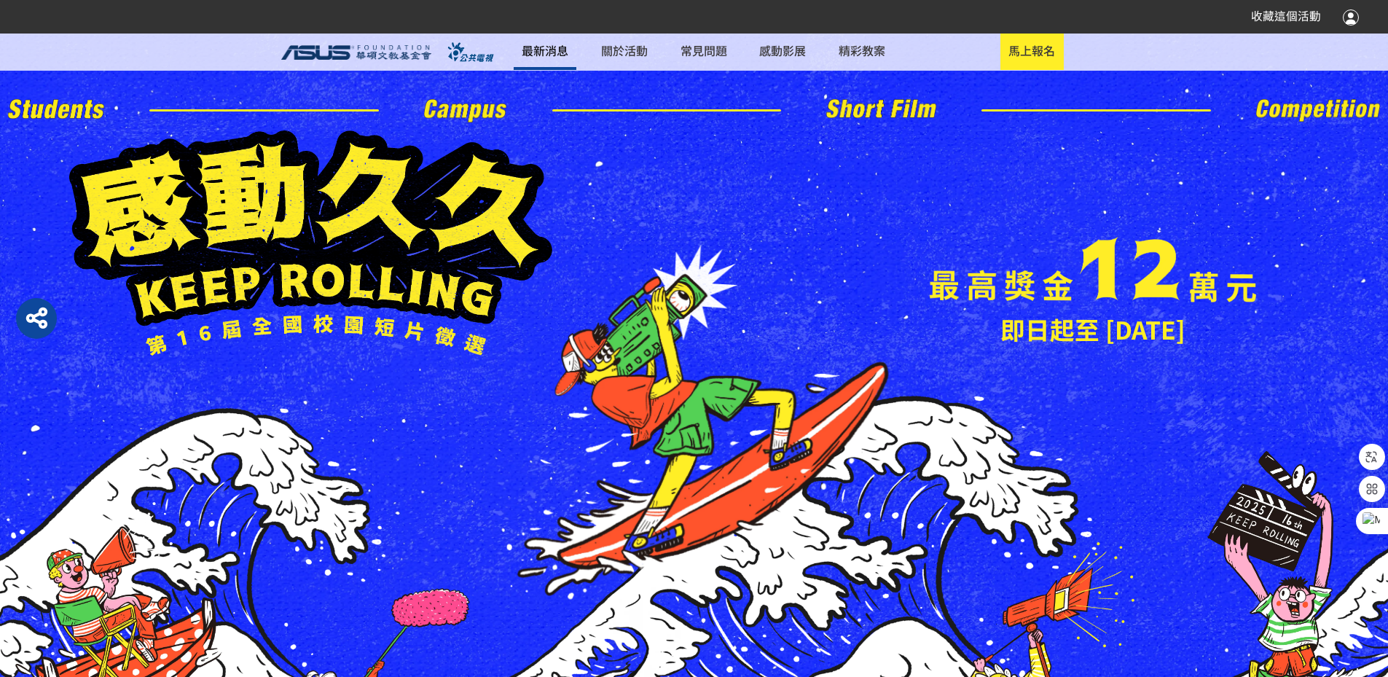
click at [576, 58] on link "最新消息" at bounding box center [544, 52] width 63 height 36
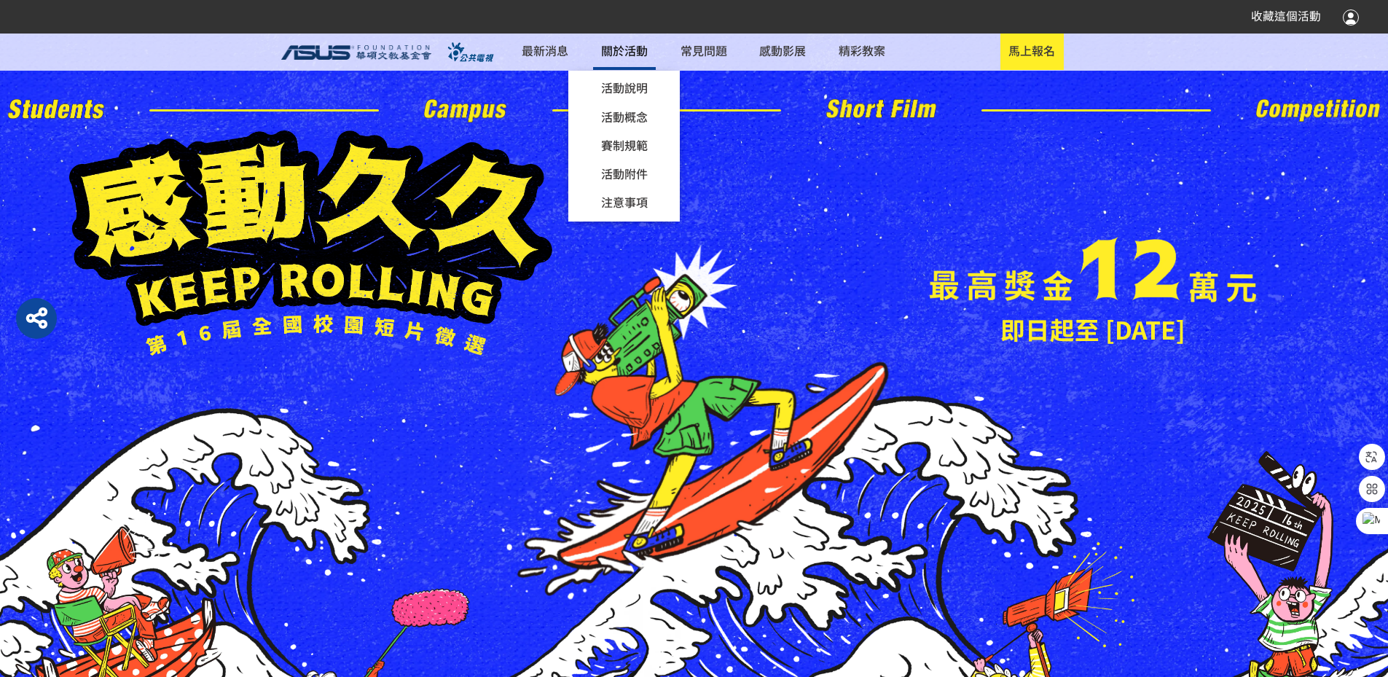
click at [640, 49] on link "關於活動 活動說明 活動概念 賽制規範 橫式短影音組 直式短影音組 活動附件 注意事項" at bounding box center [624, 52] width 63 height 36
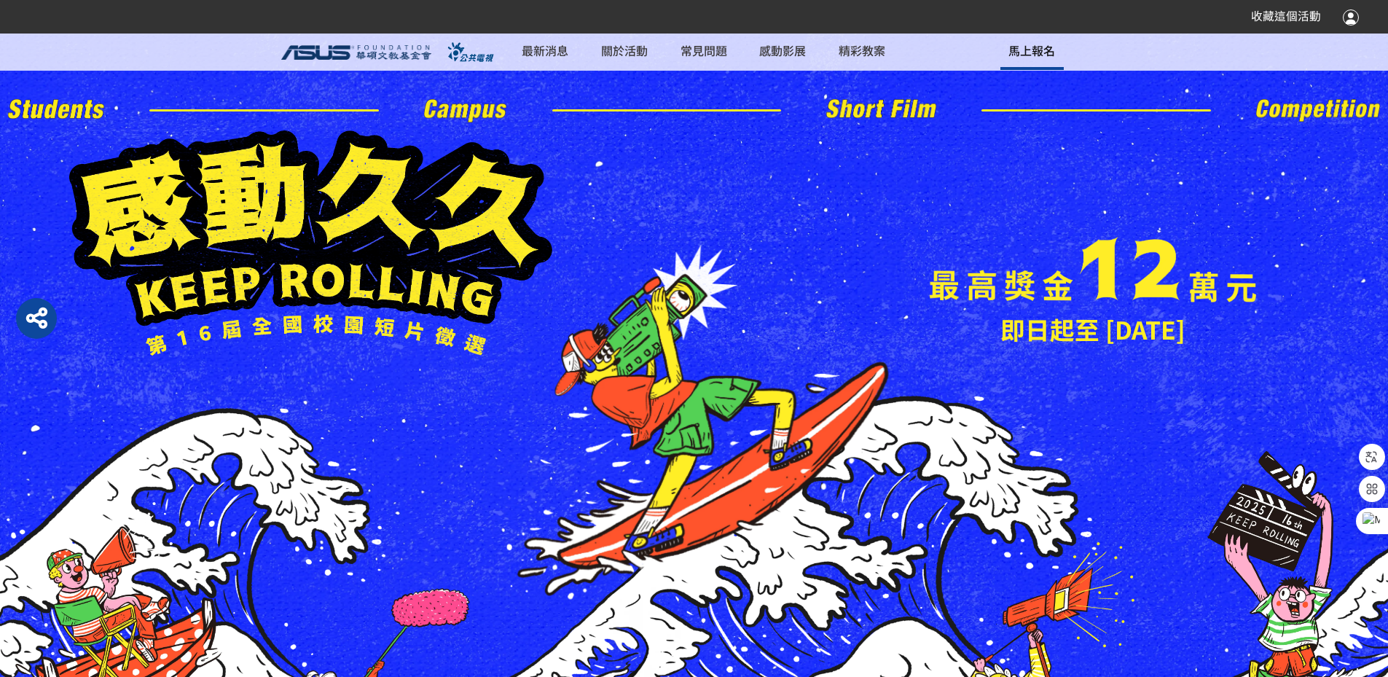
click at [1008, 47] on span "馬上報名" at bounding box center [1031, 50] width 47 height 17
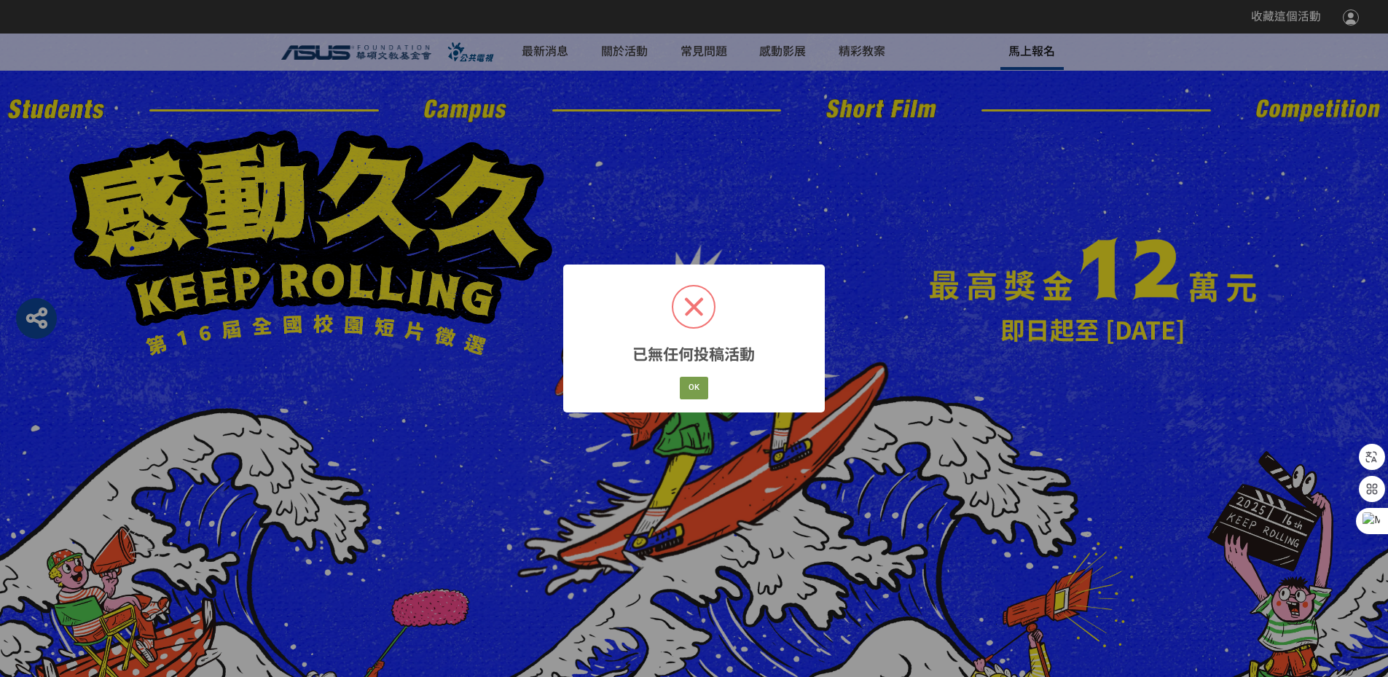
click at [996, 47] on div "已無任何投稿活動 × OK Cancel" at bounding box center [694, 338] width 1388 height 677
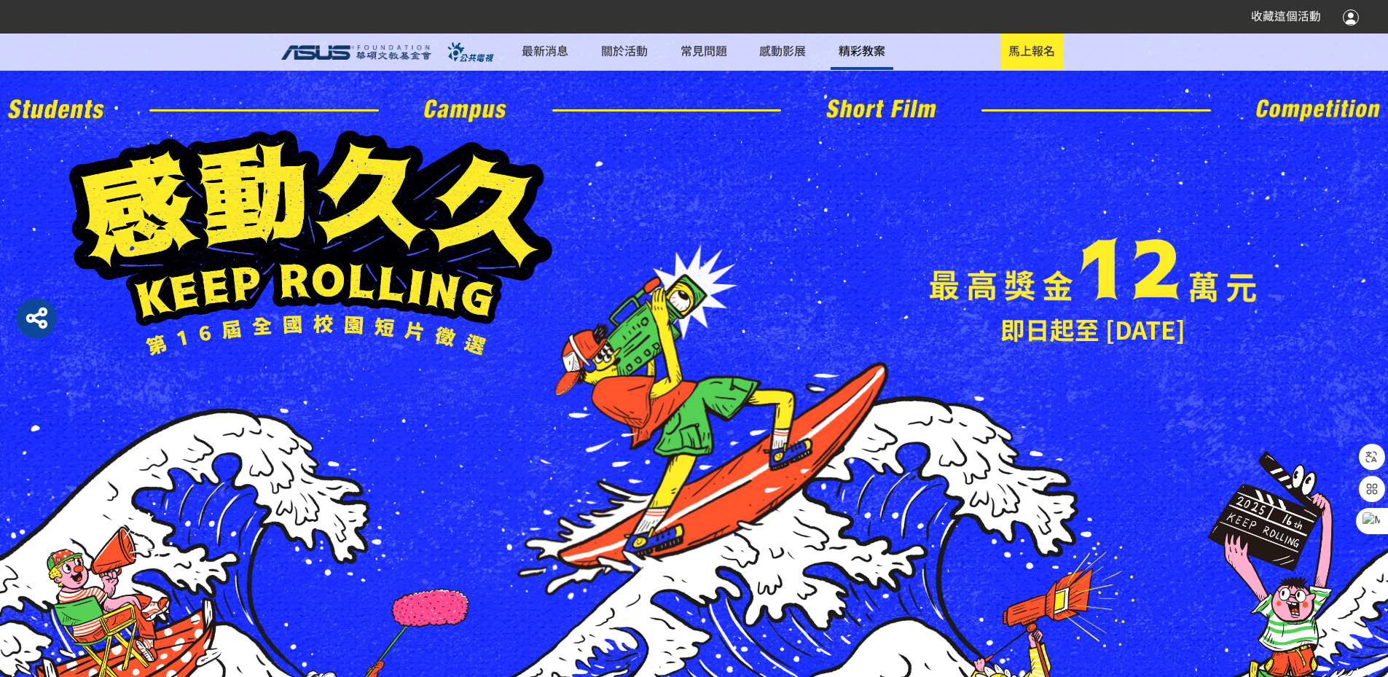
click at [888, 50] on link "精彩教案" at bounding box center [861, 52] width 63 height 36
click at [814, 52] on link "感動影展" at bounding box center [782, 52] width 63 height 36
click at [1342, 26] on div "收藏這個活動" at bounding box center [1294, 17] width 130 height 26
click at [1355, 17] on div at bounding box center [1350, 16] width 16 height 17
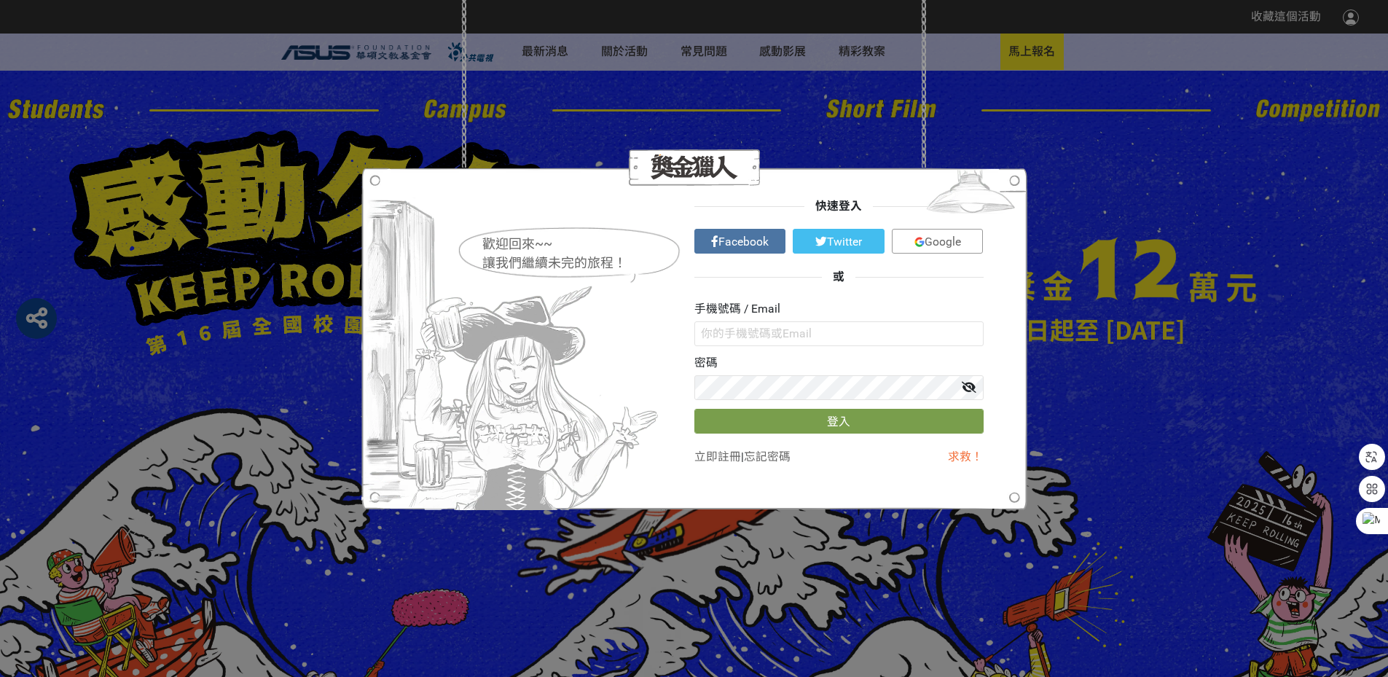
click at [937, 240] on span "Google" at bounding box center [942, 242] width 36 height 14
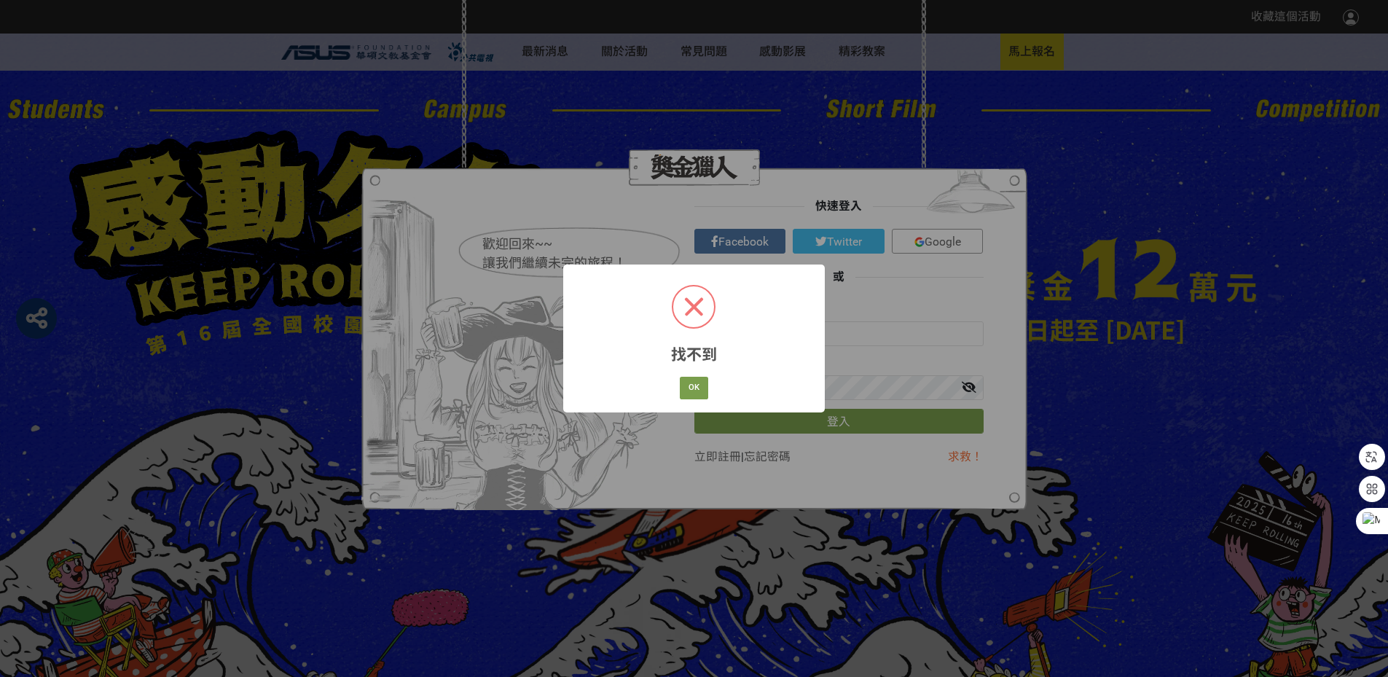
click at [722, 374] on div "找不到 × OK Cancel" at bounding box center [693, 338] width 261 height 148
click at [701, 390] on button "OK" at bounding box center [694, 388] width 29 height 23
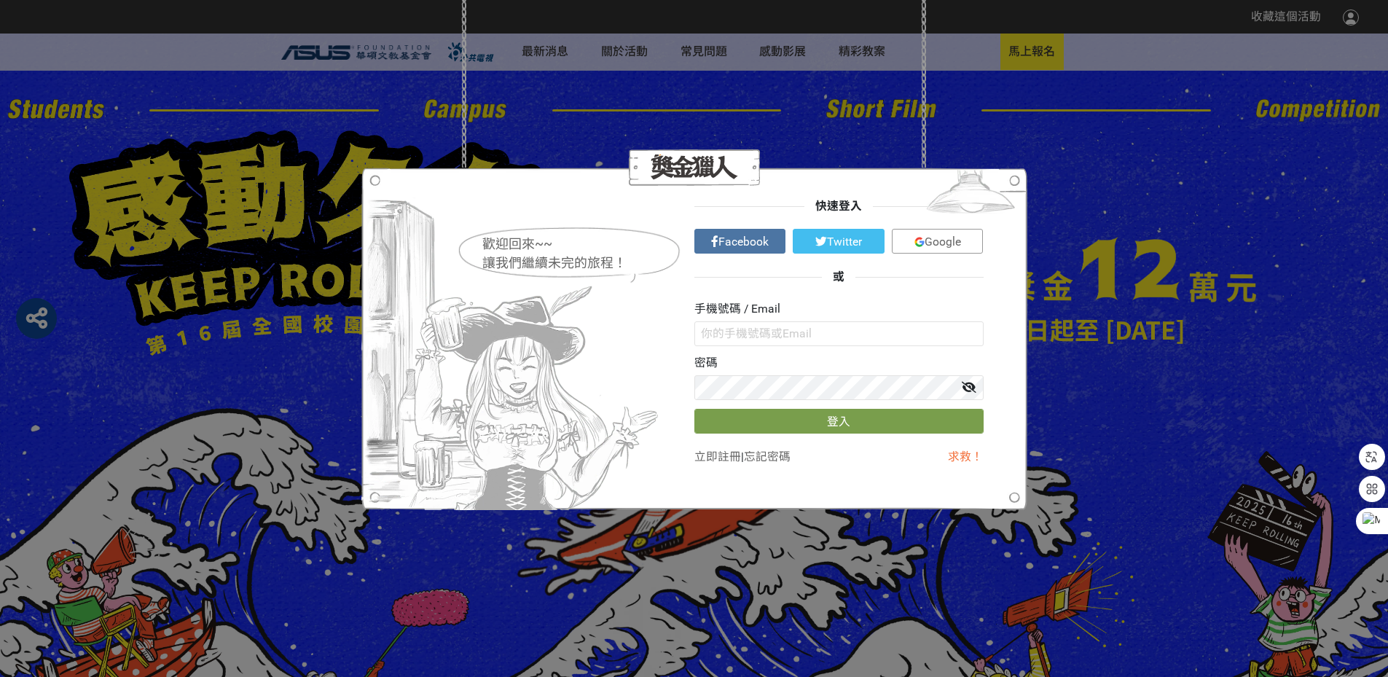
click at [936, 250] on div "快速登入 Facebook Twitter Google 或 手機號碼 / Email 密碼 登入 立即註冊 | 忘記密碼 求救！" at bounding box center [838, 338] width 289 height 282
click at [937, 237] on span "Google" at bounding box center [942, 242] width 36 height 14
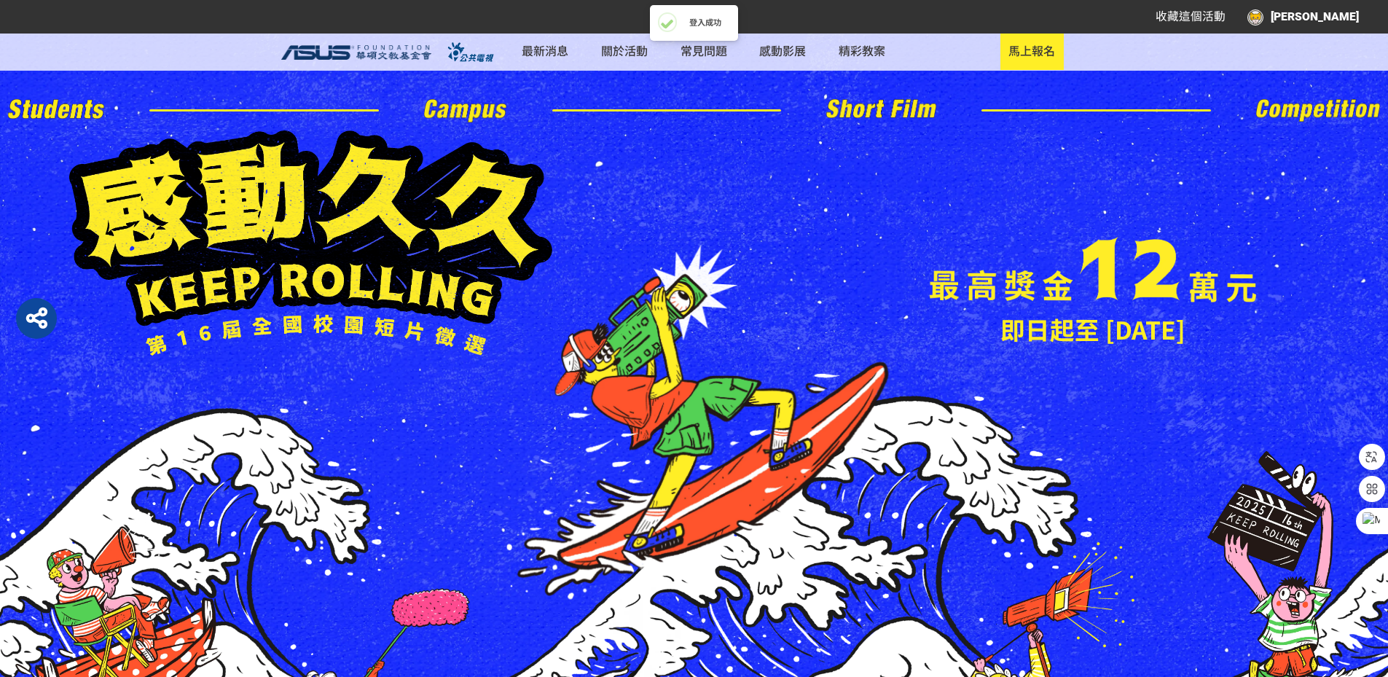
click at [1225, 25] on div "收藏這個活動" at bounding box center [1190, 16] width 70 height 17
click at [1225, 17] on span "取消收藏這個活動" at bounding box center [1178, 16] width 93 height 14
click at [1311, 21] on div "[PERSON_NAME]" at bounding box center [1302, 16] width 111 height 17
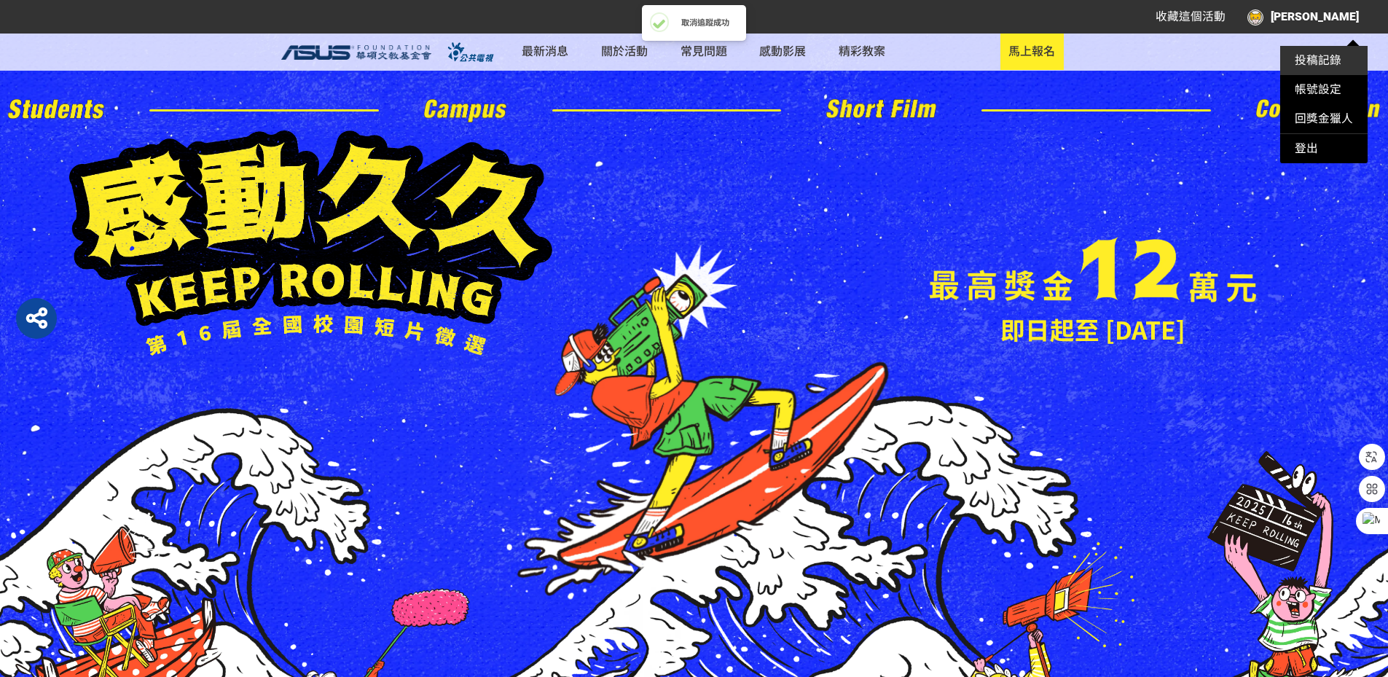
click at [1310, 60] on link "投稿記錄" at bounding box center [1317, 60] width 47 height 14
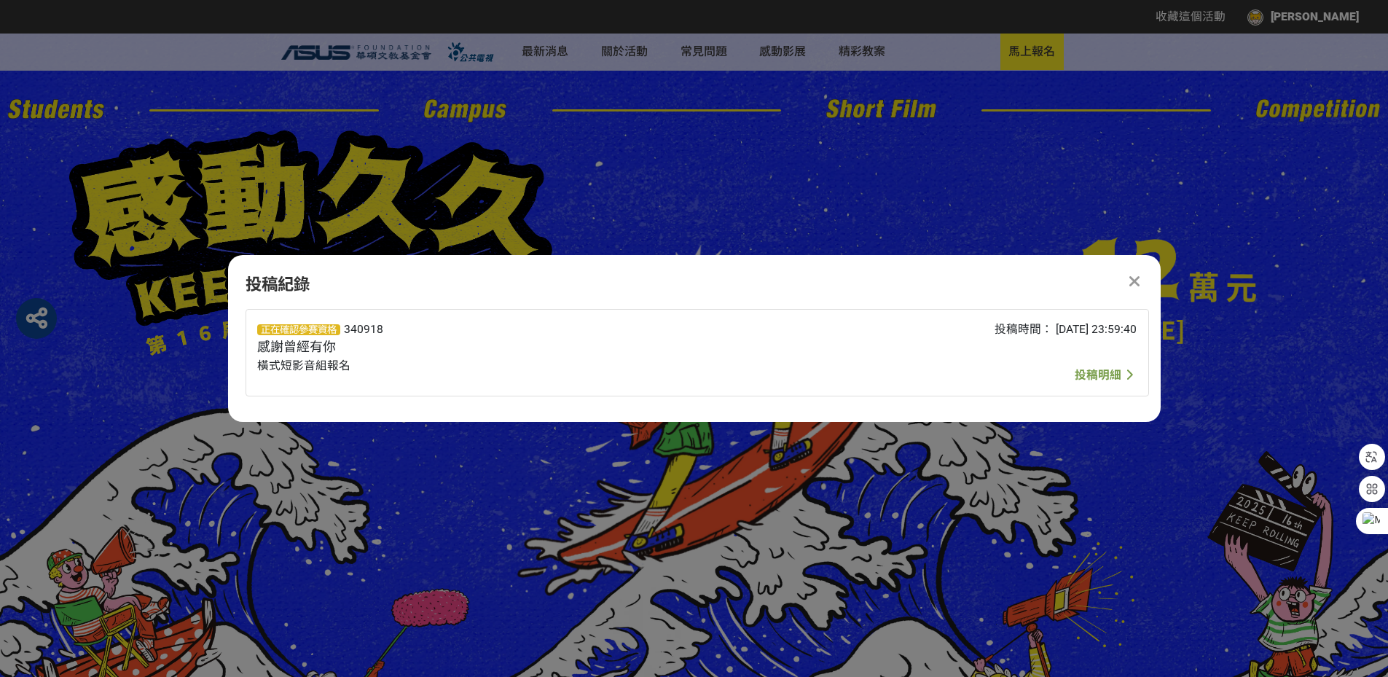
click at [1107, 371] on span "投稿明細" at bounding box center [1097, 375] width 47 height 14
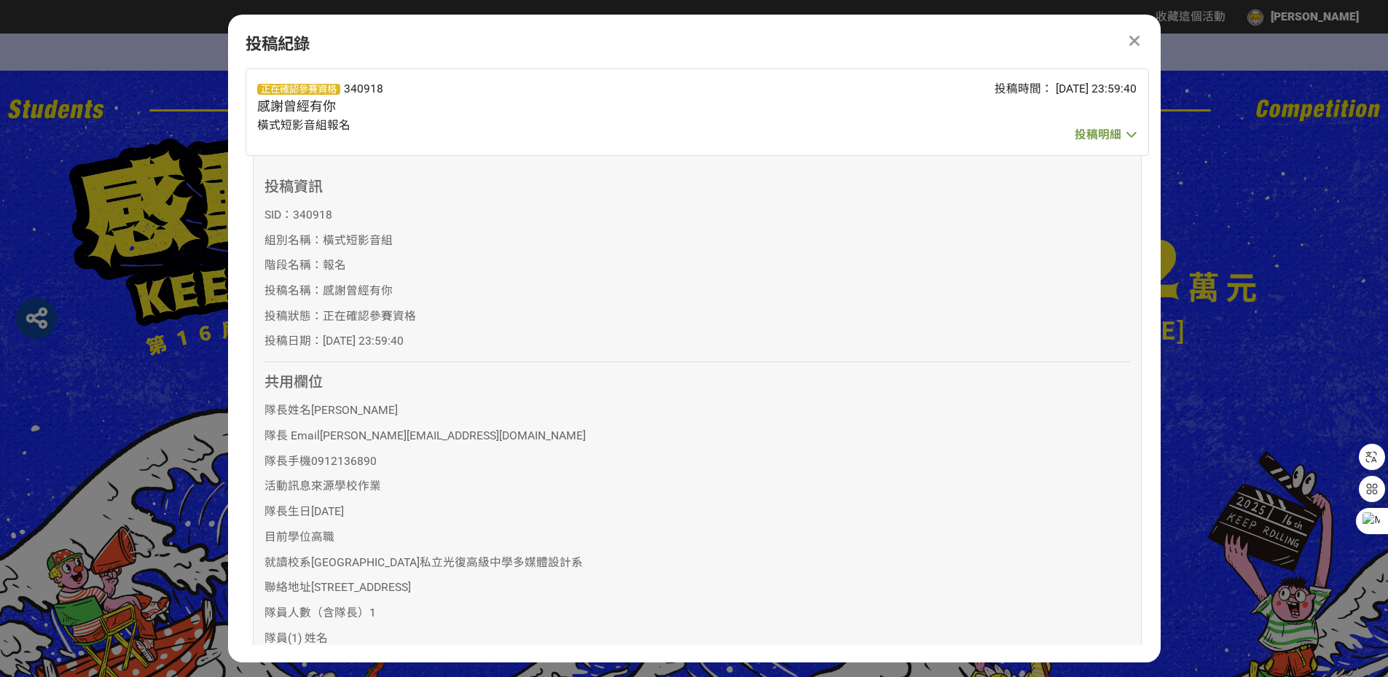
click at [782, 119] on div "投稿時間： [DATE] 23:59:40" at bounding box center [953, 112] width 366 height 64
click at [1110, 134] on span "投稿明細" at bounding box center [1097, 134] width 47 height 14
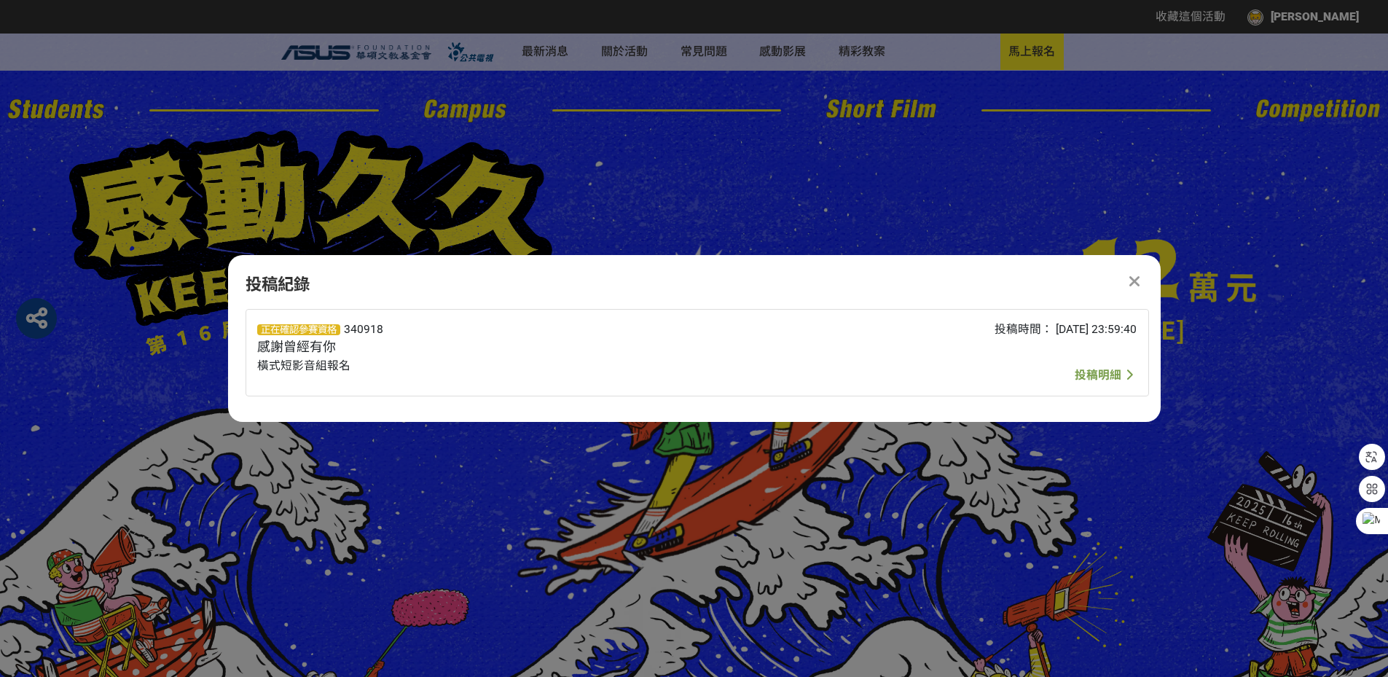
click at [1074, 374] on span "投稿明細" at bounding box center [1097, 375] width 47 height 14
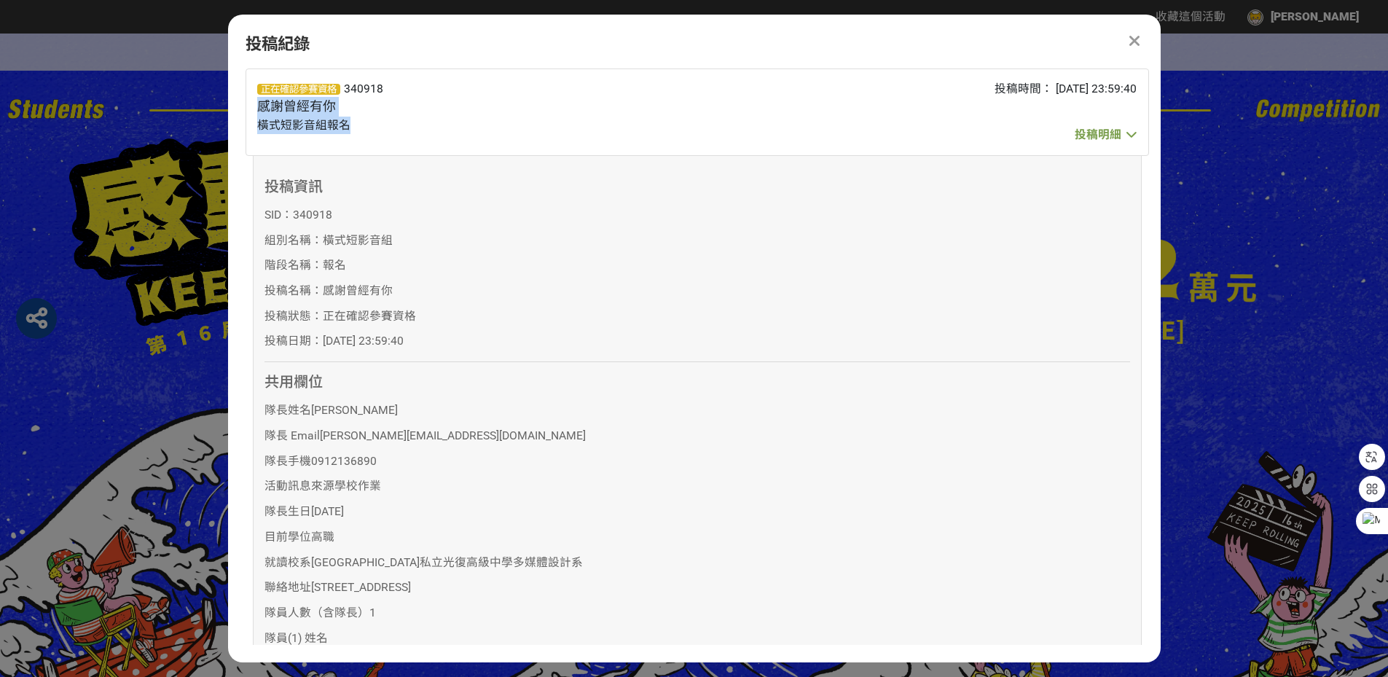
drag, startPoint x: 382, startPoint y: 129, endPoint x: 425, endPoint y: 237, distance: 115.8
click at [252, 125] on div "正在確認參賽資格 340918 感謝曾經有你 橫式短影音組報名 投稿時間： [DATE] 23:59:40 投稿明細" at bounding box center [696, 111] width 903 height 87
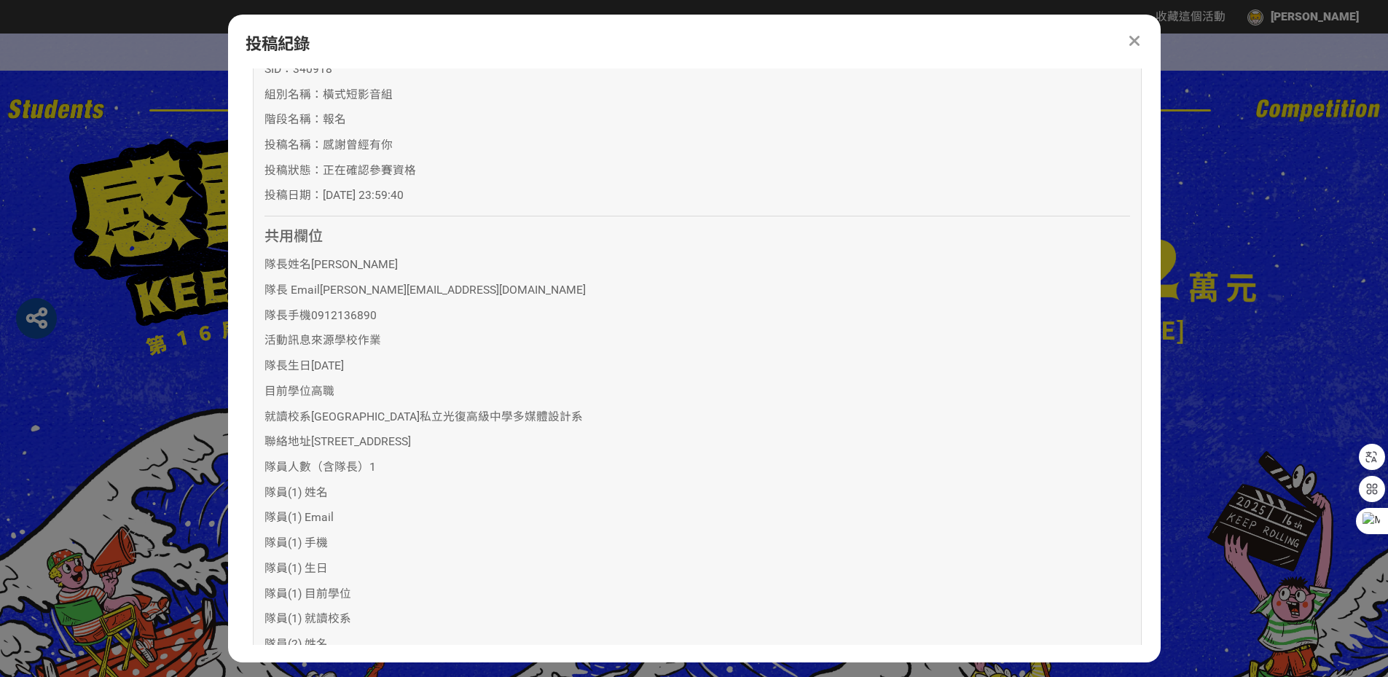
click at [500, 273] on p "隊長姓名 [PERSON_NAME]" at bounding box center [696, 264] width 865 height 17
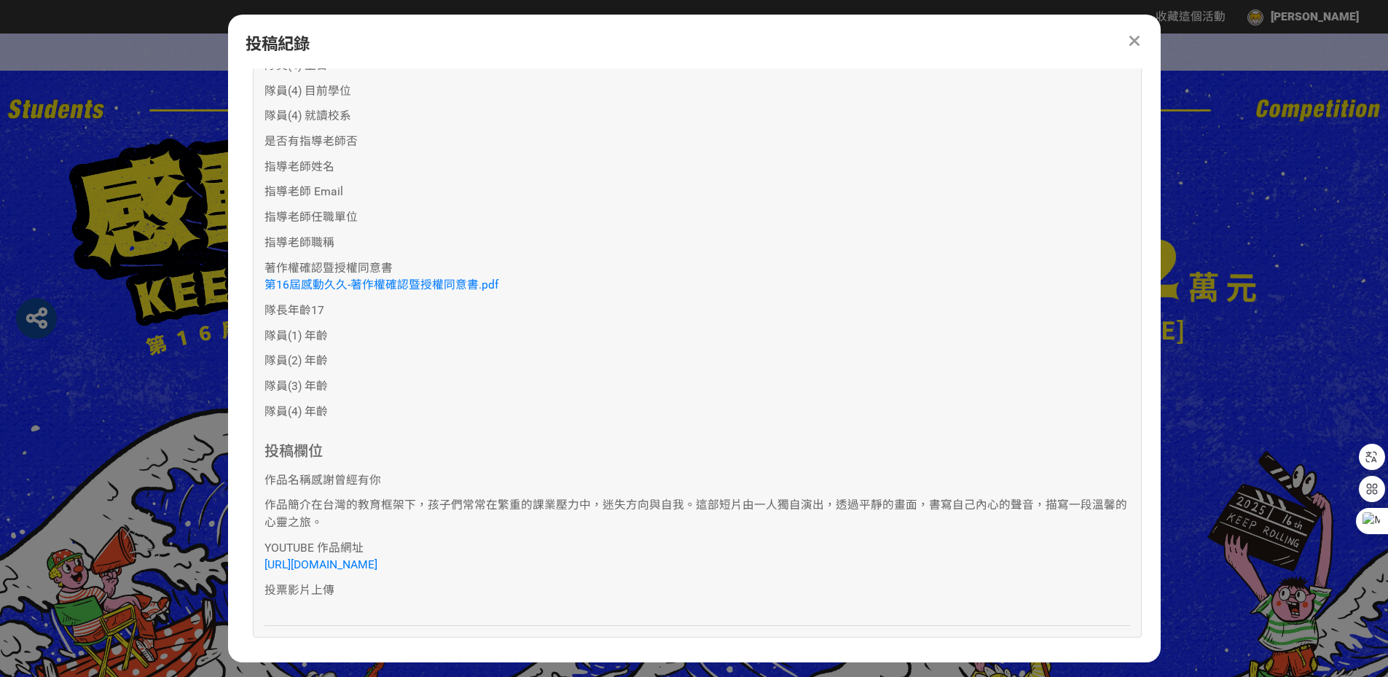
scroll to position [1316, 0]
click at [377, 560] on link "[URL][DOMAIN_NAME]" at bounding box center [320, 564] width 113 height 14
